Goal: Task Accomplishment & Management: Manage account settings

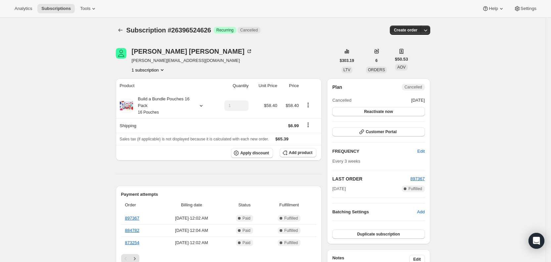
scroll to position [139, 0]
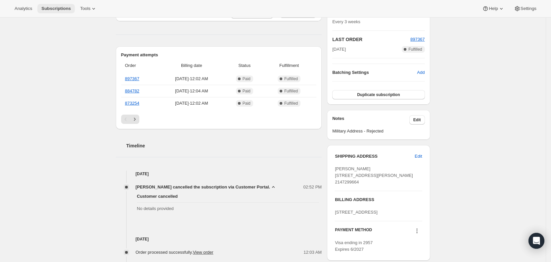
click at [57, 8] on span "Subscriptions" at bounding box center [55, 8] width 29 height 5
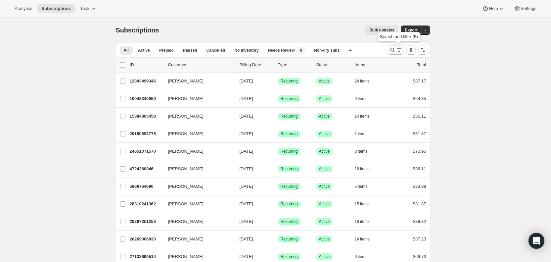
click at [395, 50] on icon "Search and filter results" at bounding box center [392, 50] width 7 height 7
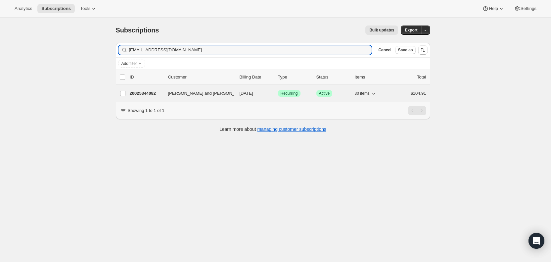
type input "[EMAIL_ADDRESS][DOMAIN_NAME]"
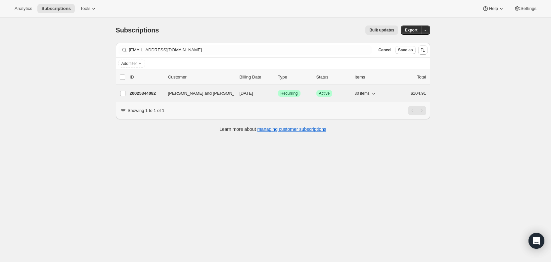
click at [253, 92] on span "[DATE]" at bounding box center [247, 93] width 14 height 5
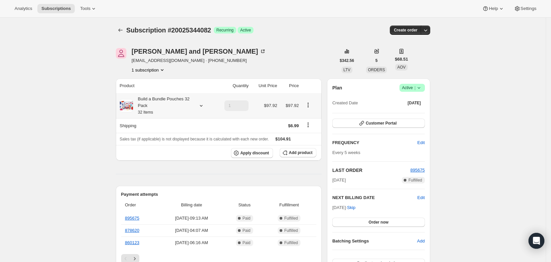
click at [202, 105] on icon at bounding box center [201, 106] width 3 height 2
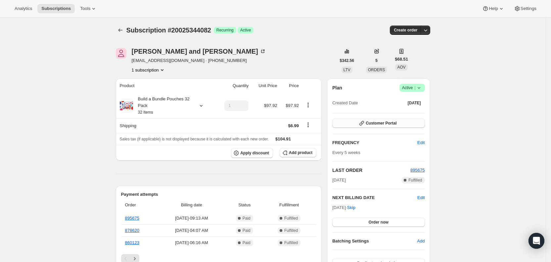
click at [404, 124] on button "Customer Portal" at bounding box center [379, 123] width 92 height 9
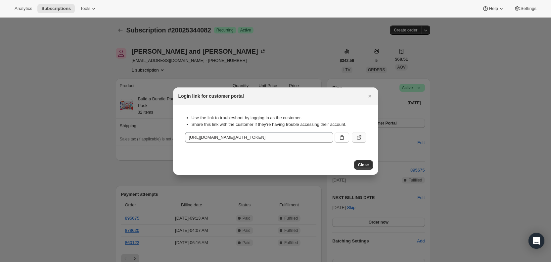
click at [362, 137] on icon ":r23j:" at bounding box center [359, 137] width 7 height 7
click at [370, 94] on icon "Close" at bounding box center [370, 96] width 7 height 7
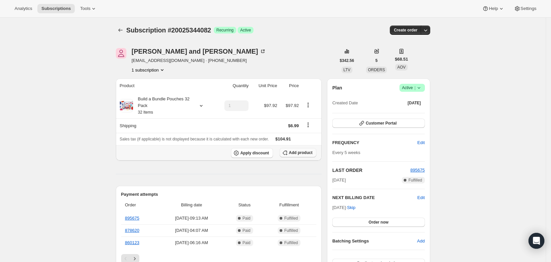
click at [307, 150] on span "Add product" at bounding box center [301, 152] width 24 height 5
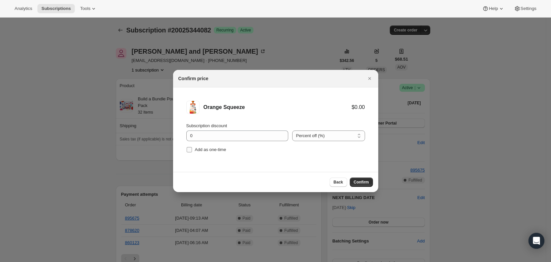
click at [190, 148] on input "Add as one-time" at bounding box center [189, 149] width 5 height 5
checkbox input "true"
click at [363, 181] on span "Confirm" at bounding box center [361, 181] width 15 height 5
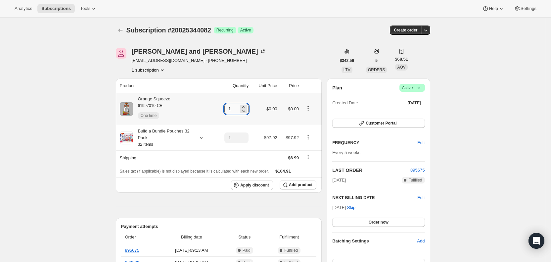
drag, startPoint x: 230, startPoint y: 108, endPoint x: 237, endPoint y: 107, distance: 7.3
click at [237, 107] on input "1" at bounding box center [232, 109] width 14 height 11
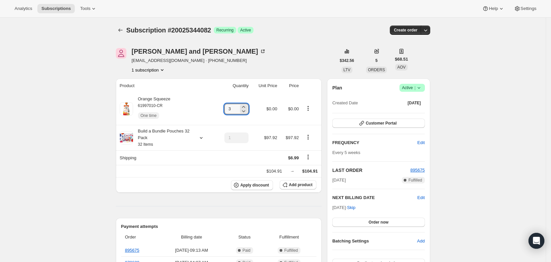
type input "3"
